Goal: Task Accomplishment & Management: Manage account settings

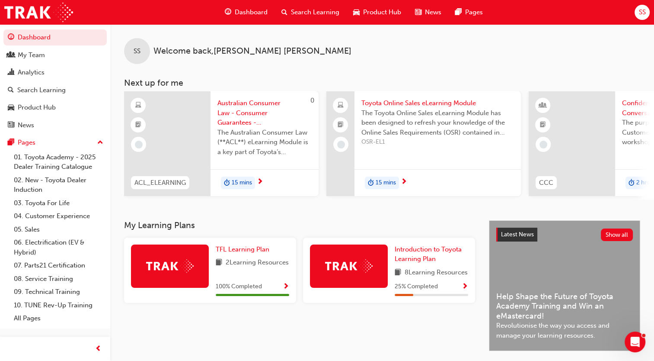
click at [643, 11] on span "SS" at bounding box center [642, 12] width 7 height 10
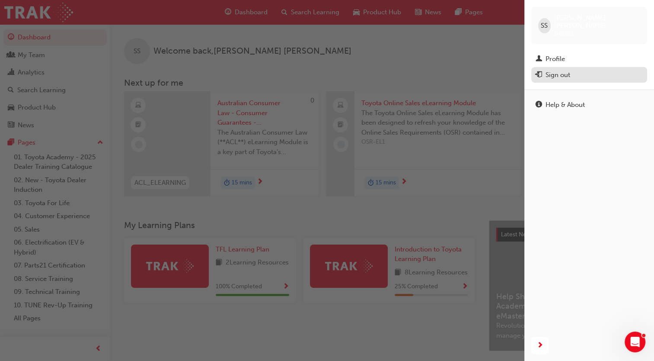
click at [581, 71] on div "Sign out" at bounding box center [589, 75] width 107 height 11
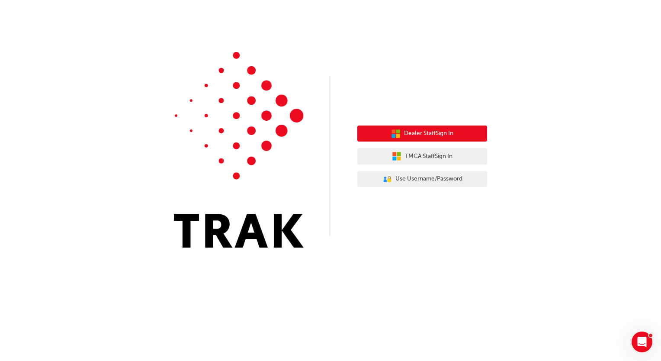
click at [434, 133] on span "Dealer Staff Sign In" at bounding box center [428, 133] width 49 height 10
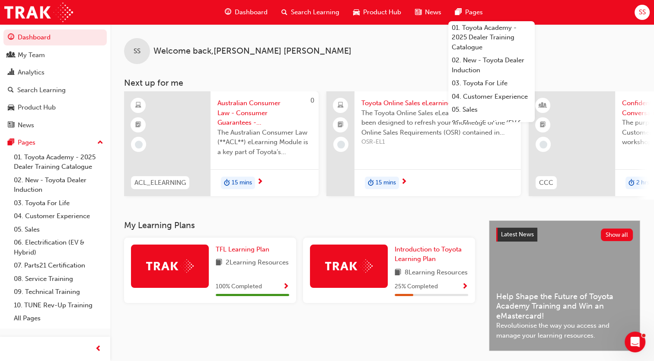
click at [643, 13] on span "SS" at bounding box center [642, 12] width 7 height 10
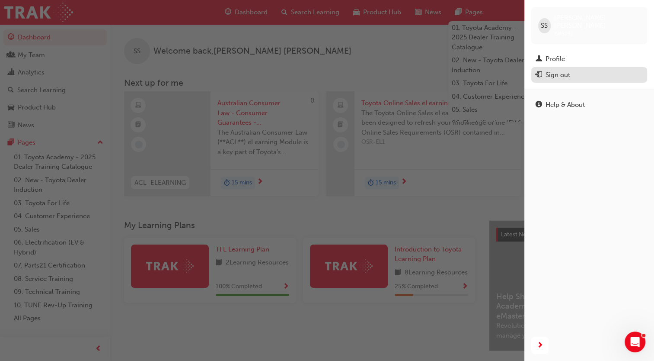
click at [564, 74] on button "Sign out" at bounding box center [589, 75] width 116 height 16
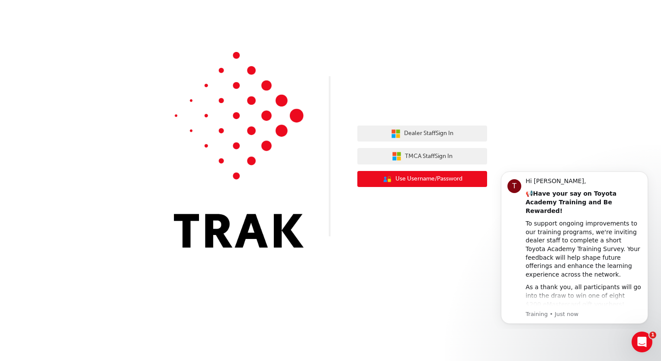
click at [403, 179] on span "Use Username/Password" at bounding box center [428, 179] width 67 height 10
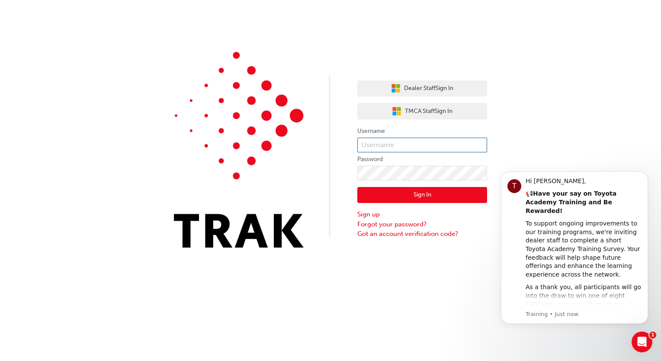
type input "aimee@seymourstoyota.com.au"
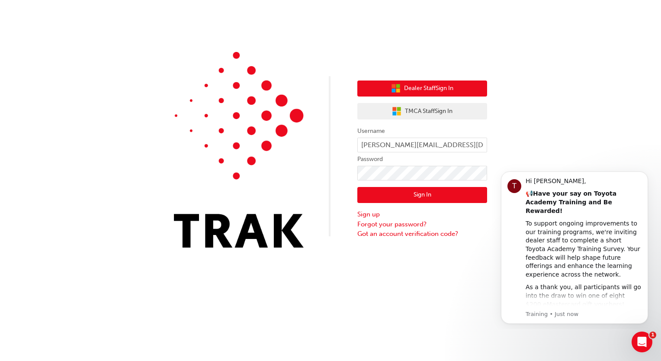
click at [404, 82] on button "Dealer Staff Sign In" at bounding box center [422, 88] width 130 height 16
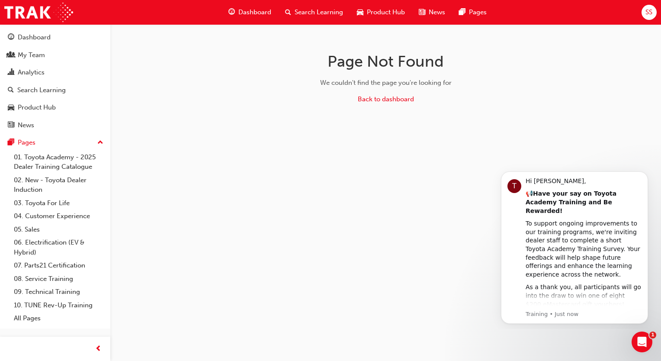
click at [649, 5] on div "SS" at bounding box center [648, 12] width 15 height 15
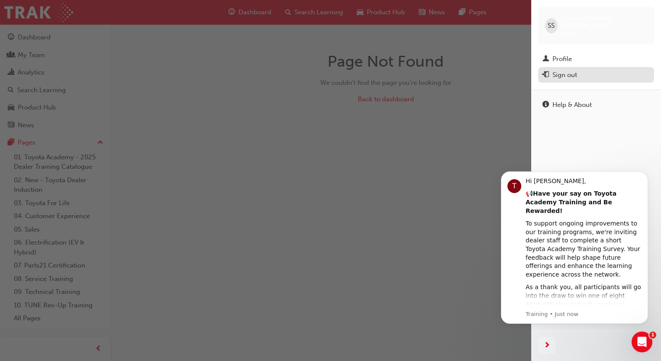
click at [567, 70] on div "Sign out" at bounding box center [564, 75] width 25 height 10
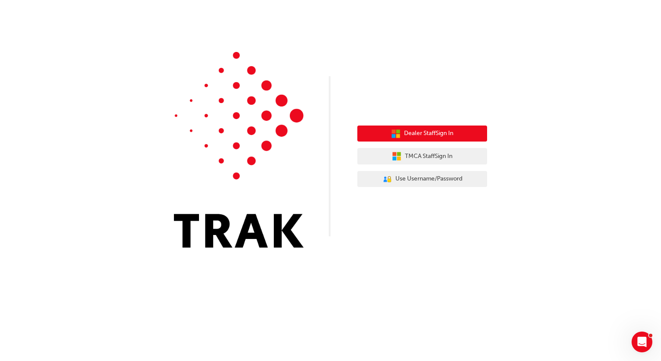
click at [382, 132] on button "Dealer Staff Sign In" at bounding box center [422, 133] width 130 height 16
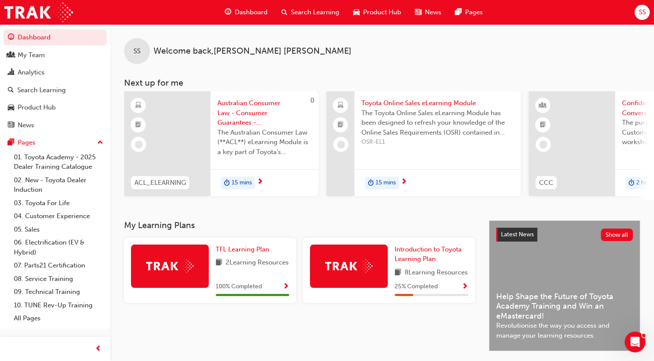
click at [641, 12] on span "SS" at bounding box center [642, 12] width 7 height 10
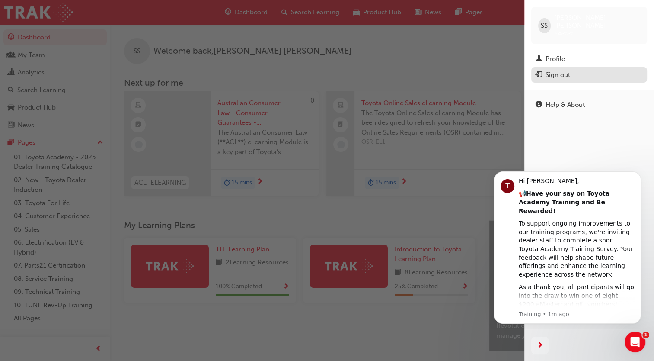
click at [550, 70] on div "Sign out" at bounding box center [558, 75] width 25 height 10
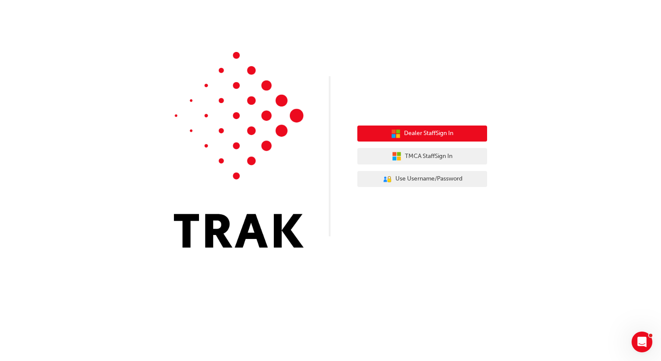
click at [413, 139] on button "Dealer Staff Sign In" at bounding box center [422, 133] width 130 height 16
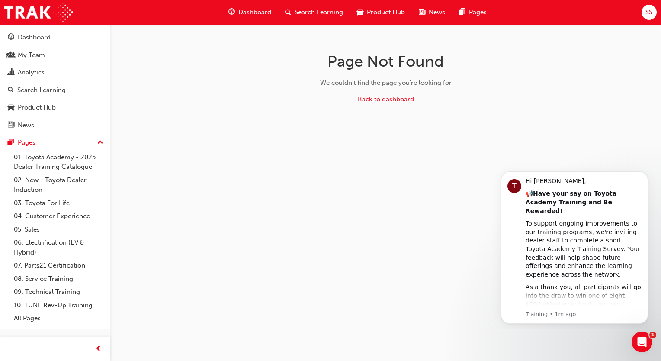
click at [651, 9] on span "SS" at bounding box center [648, 12] width 7 height 10
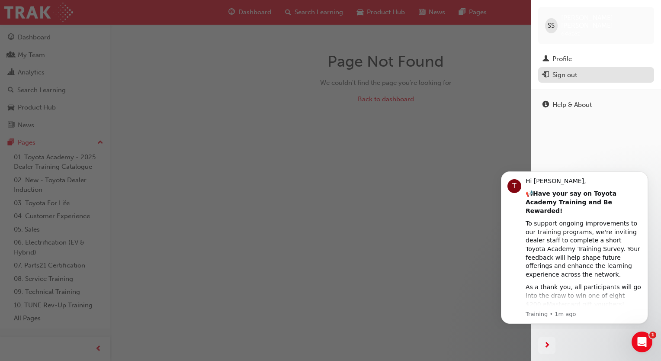
click at [556, 70] on div "Sign out" at bounding box center [564, 75] width 25 height 10
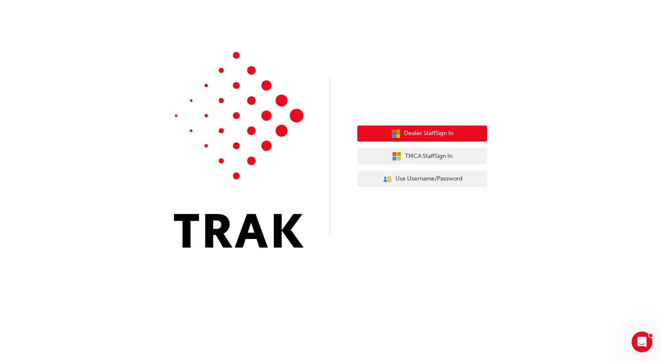
click at [450, 135] on span "Dealer Staff Sign In" at bounding box center [428, 133] width 49 height 10
